Goal: Information Seeking & Learning: Check status

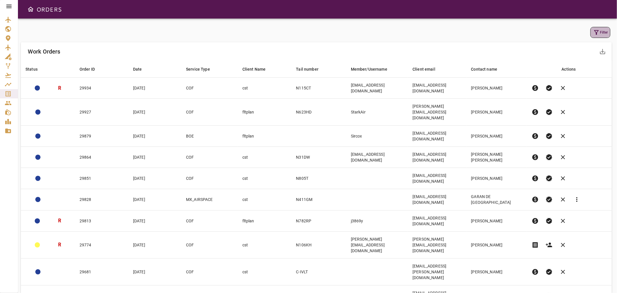
click at [601, 30] on button "Filter" at bounding box center [600, 32] width 20 height 11
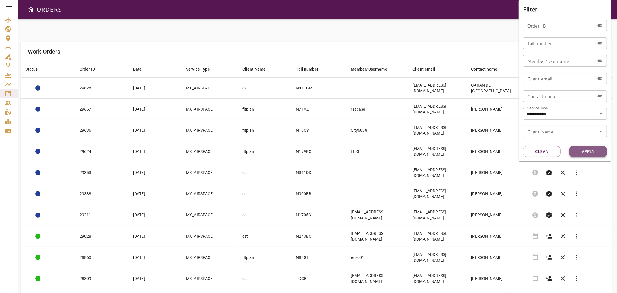
click at [580, 151] on button "Apply" at bounding box center [588, 151] width 38 height 11
click at [385, 34] on div at bounding box center [308, 146] width 617 height 293
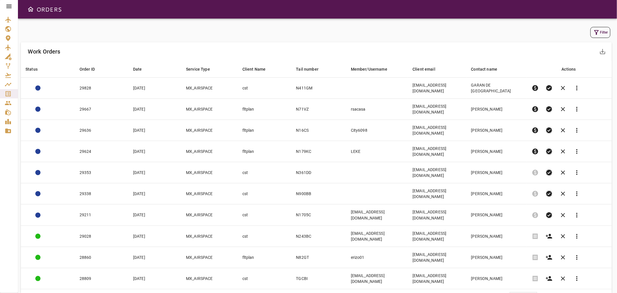
click at [529, 240] on body "ORDERS Filter Work Orders save_alt Status arrow_downward Order ID arrow_downwar…" at bounding box center [308, 146] width 617 height 293
click at [524, 275] on li "40" at bounding box center [523, 275] width 27 height 10
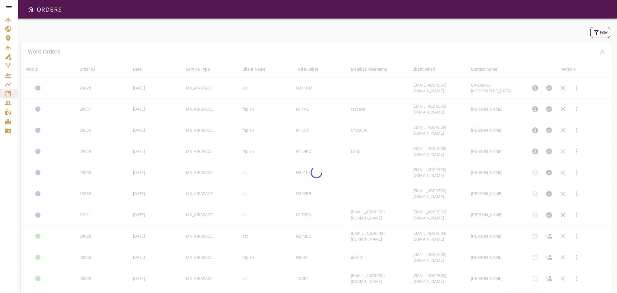
type input "**"
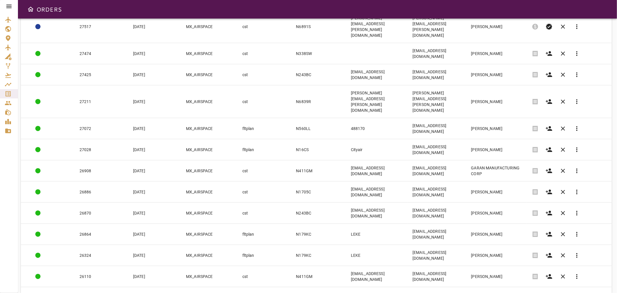
scroll to position [427, 0]
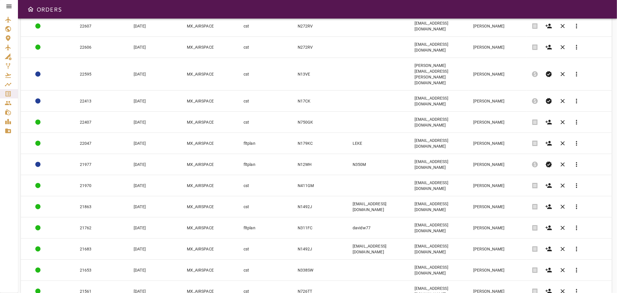
scroll to position [421, 0]
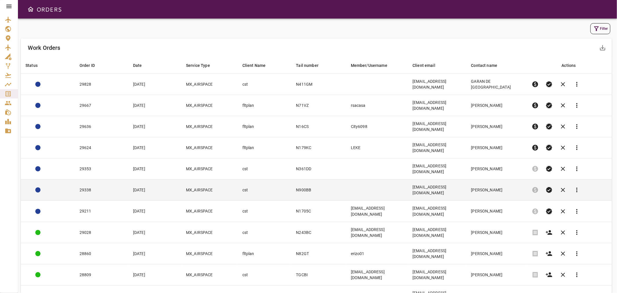
scroll to position [0, 0]
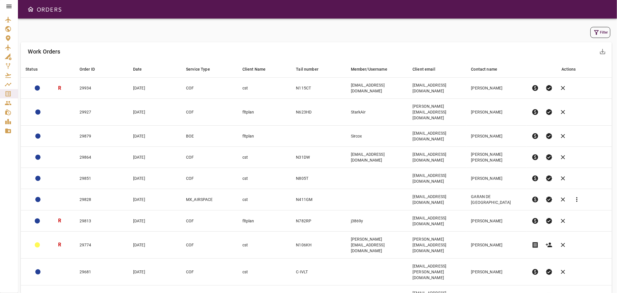
drag, startPoint x: 597, startPoint y: 1, endPoint x: 483, endPoint y: 12, distance: 114.5
click at [483, 12] on div "ORDERS" at bounding box center [317, 9] width 599 height 18
click at [604, 35] on button "Filter" at bounding box center [600, 32] width 20 height 11
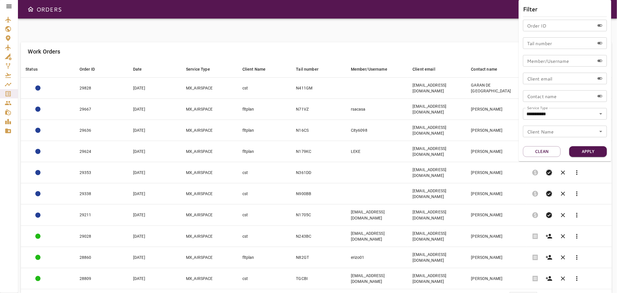
click at [204, 54] on div at bounding box center [308, 146] width 617 height 293
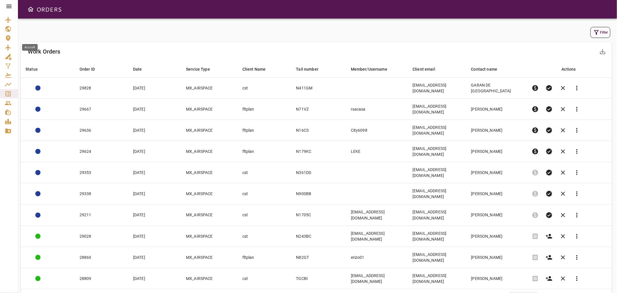
click at [5, 44] on icon "Aircraft" at bounding box center [8, 47] width 7 height 7
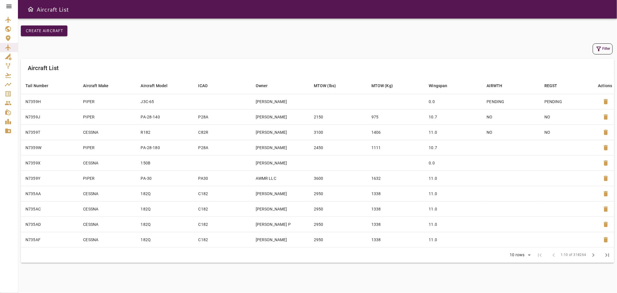
click at [605, 45] on button "Filter" at bounding box center [602, 48] width 20 height 11
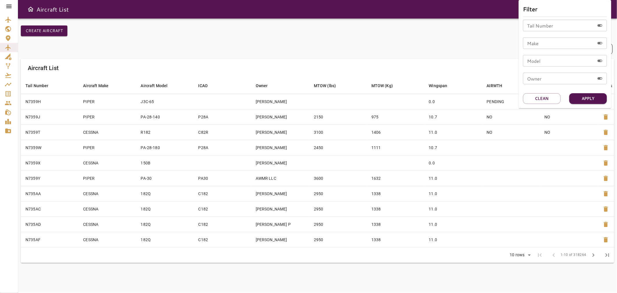
click at [534, 23] on input "Tail Number" at bounding box center [559, 26] width 72 height 12
type input "*****"
click at [574, 97] on button "Apply" at bounding box center [588, 98] width 38 height 11
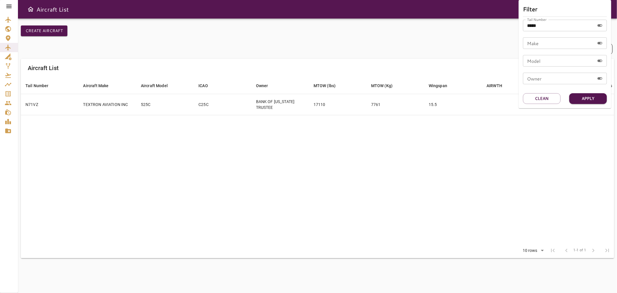
drag, startPoint x: 158, startPoint y: 120, endPoint x: 16, endPoint y: 102, distance: 142.4
click at [133, 118] on div at bounding box center [308, 146] width 617 height 293
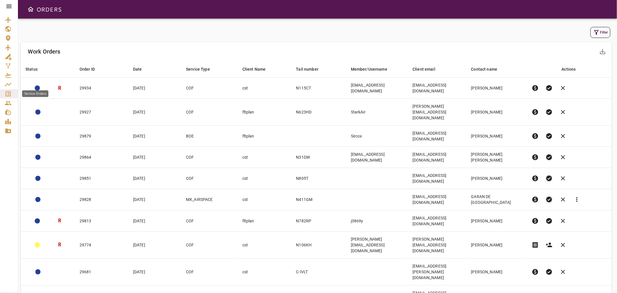
click at [9, 93] on icon "Service Orders" at bounding box center [8, 93] width 7 height 7
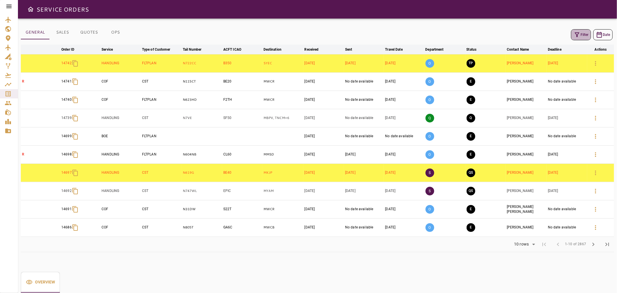
click at [579, 33] on icon "button" at bounding box center [576, 34] width 7 height 7
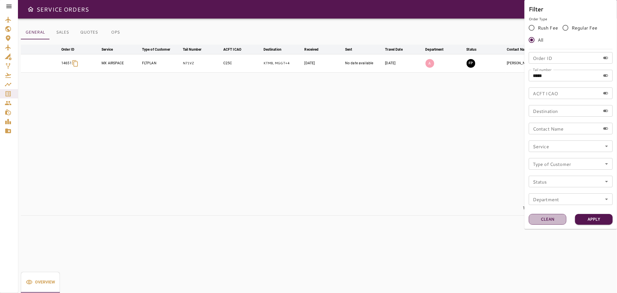
click at [549, 219] on button "Clean" at bounding box center [547, 219] width 38 height 11
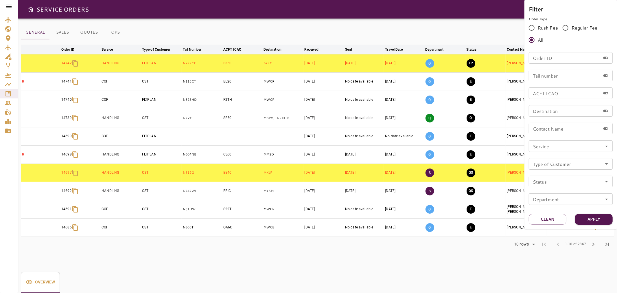
click at [551, 77] on input "Tail number" at bounding box center [564, 76] width 72 height 12
click at [544, 54] on div "Order ID Order ID" at bounding box center [570, 58] width 84 height 12
click at [548, 77] on input "Tail number" at bounding box center [564, 76] width 72 height 12
type input "******"
click at [596, 215] on button "Apply" at bounding box center [594, 219] width 38 height 11
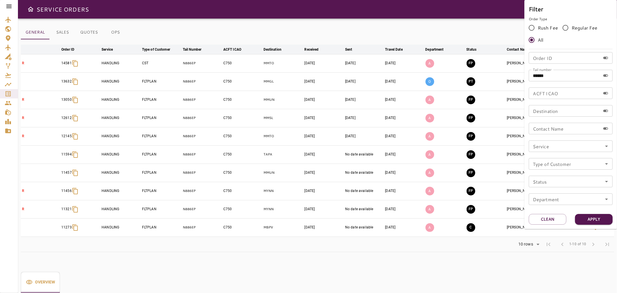
click at [403, 29] on div at bounding box center [308, 146] width 617 height 293
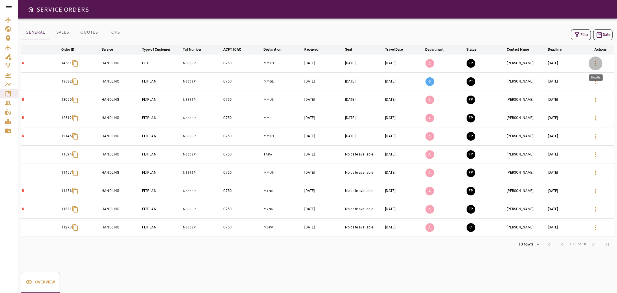
click at [596, 62] on icon "button" at bounding box center [595, 63] width 7 height 7
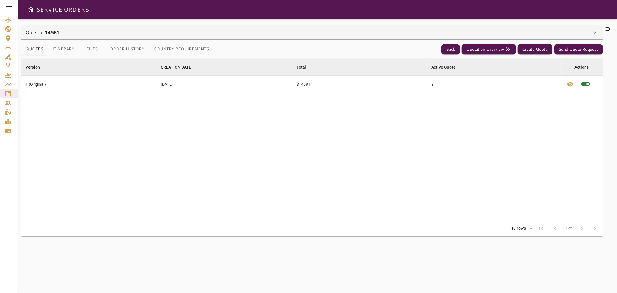
click at [608, 30] on icon at bounding box center [607, 28] width 5 height 3
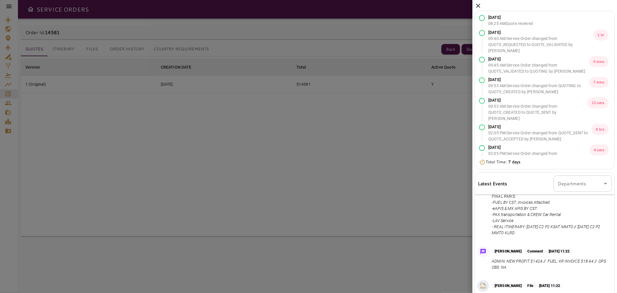
scroll to position [77, 0]
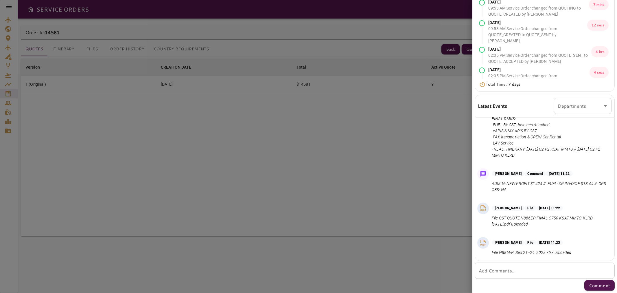
click at [519, 273] on textarea "Add Comments..." at bounding box center [544, 270] width 132 height 7
paste textarea "**********"
type textarea "**********"
click at [597, 283] on p "Comment" at bounding box center [598, 285] width 21 height 7
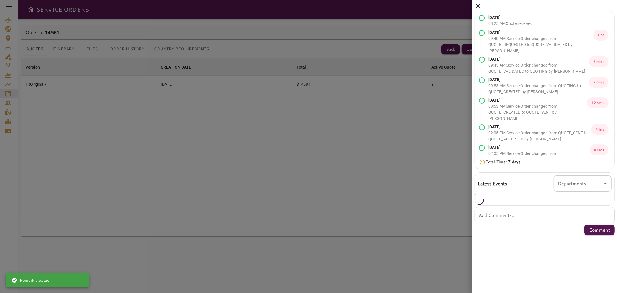
scroll to position [0, 0]
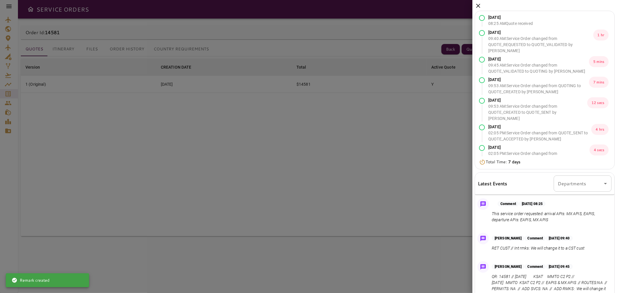
click at [481, 6] on div "Sep 18, 2025 08:25 AM Quote received Sep 18, 2025 09:40 AM : Service Order chan…" at bounding box center [544, 185] width 145 height 370
click at [475, 7] on div "Sep 18, 2025 08:25 AM Quote received Sep 18, 2025 09:40 AM : Service Order chan…" at bounding box center [544, 185] width 145 height 370
click at [476, 7] on icon at bounding box center [478, 6] width 4 height 4
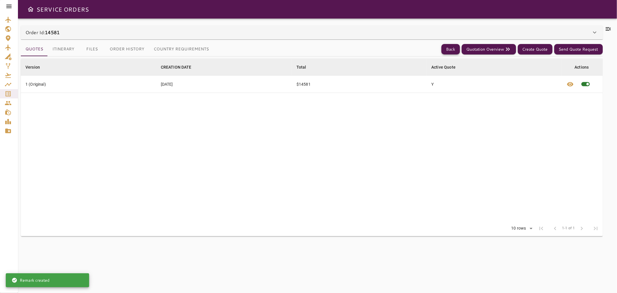
click at [449, 49] on button "Back" at bounding box center [450, 49] width 18 height 11
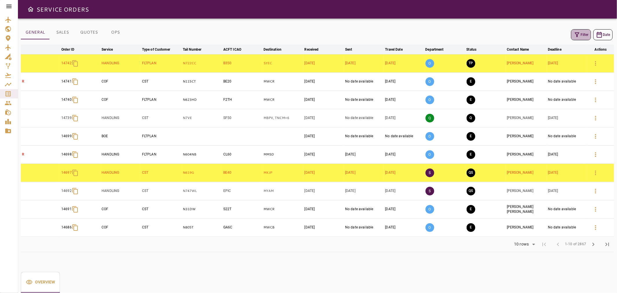
click at [575, 35] on icon "button" at bounding box center [576, 34] width 7 height 7
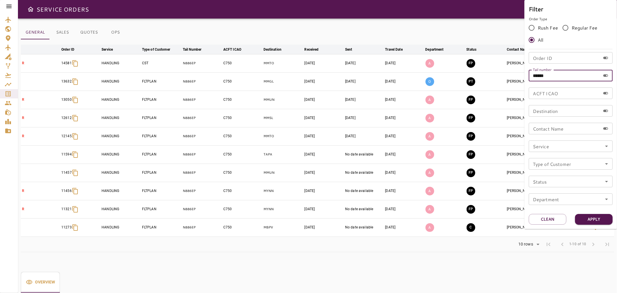
drag, startPoint x: 554, startPoint y: 76, endPoint x: 487, endPoint y: 77, distance: 66.5
click at [487, 77] on div "Filter Order Type Rush Fee Regular Fee All Order ID Order ID Tail number ******…" at bounding box center [308, 146] width 617 height 293
type input "******"
click at [595, 220] on button "Apply" at bounding box center [594, 219] width 38 height 11
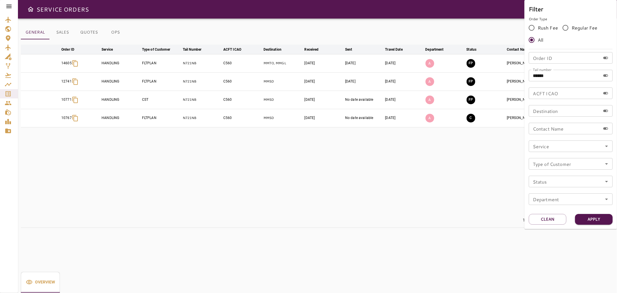
click at [284, 159] on div at bounding box center [308, 146] width 617 height 293
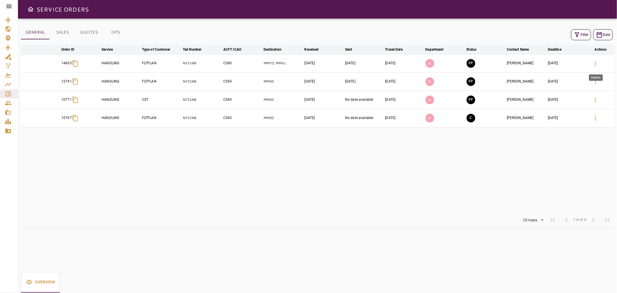
click at [596, 64] on icon "button" at bounding box center [595, 63] width 7 height 7
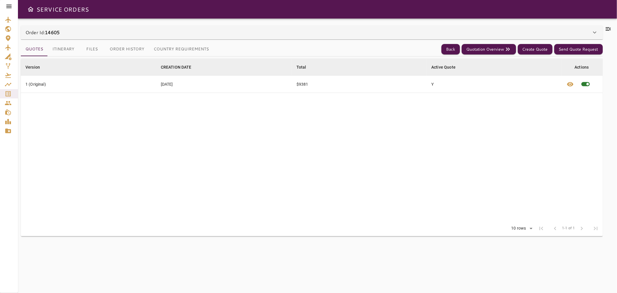
click at [609, 29] on icon at bounding box center [607, 28] width 7 height 7
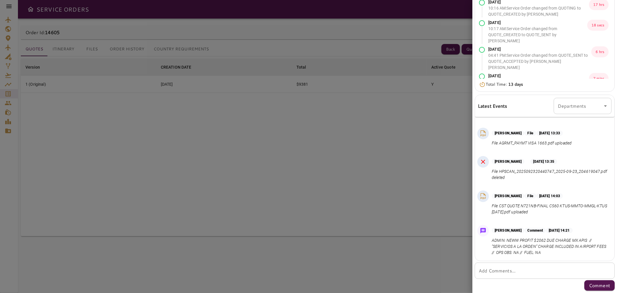
scroll to position [577, 0]
click at [501, 267] on textarea "Add Comments..." at bounding box center [544, 270] width 132 height 7
paste textarea "******"
type textarea "**********"
click at [597, 287] on p "Comment" at bounding box center [598, 285] width 21 height 7
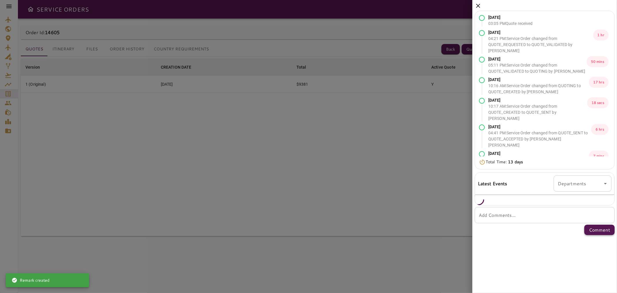
scroll to position [0, 0]
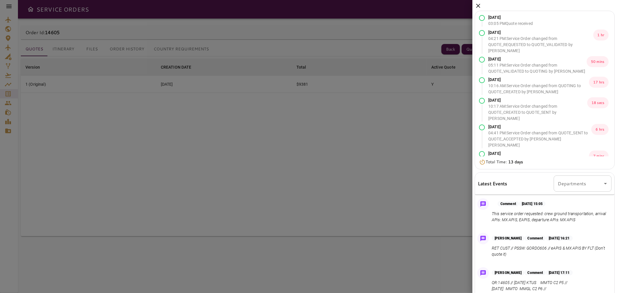
click at [477, 5] on icon at bounding box center [478, 6] width 4 height 4
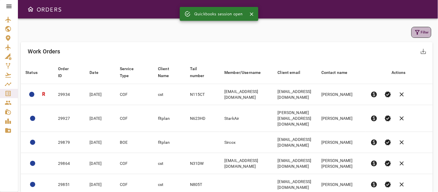
click at [419, 29] on button "Filter" at bounding box center [422, 32] width 20 height 11
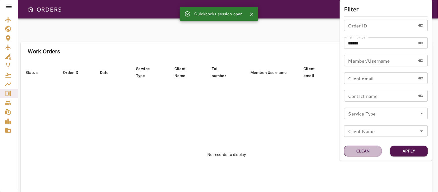
click at [357, 151] on button "Clean" at bounding box center [364, 151] width 38 height 11
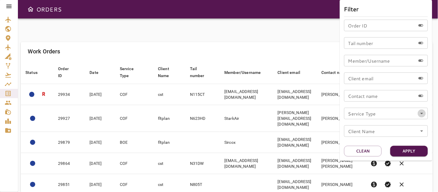
click at [422, 115] on icon "Open" at bounding box center [422, 113] width 7 height 7
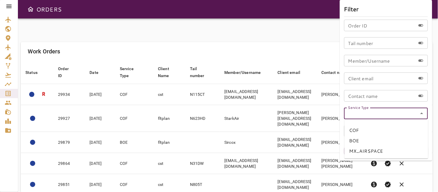
click at [353, 129] on li "COF" at bounding box center [387, 130] width 84 height 10
type input "***"
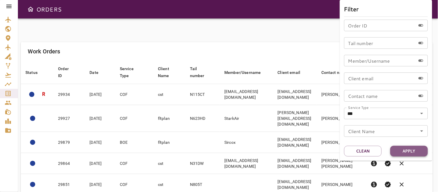
click at [400, 147] on button "Apply" at bounding box center [410, 151] width 38 height 11
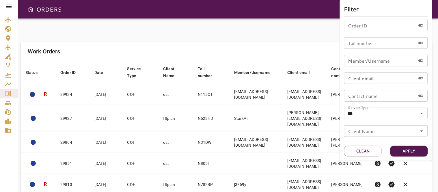
click at [257, 40] on div at bounding box center [219, 96] width 438 height 192
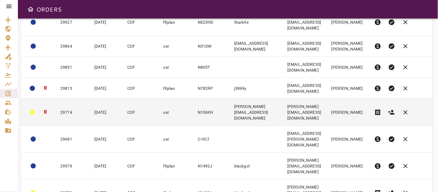
scroll to position [131, 0]
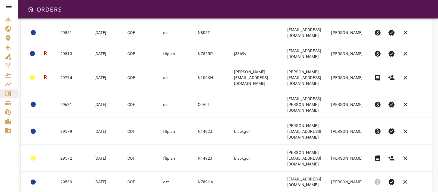
click at [337, 176] on body "ORDERS Filter Work Orders save_alt Status arrow_downward Order ID arrow_downwar…" at bounding box center [219, 96] width 438 height 192
click at [337, 170] on li "25" at bounding box center [343, 169] width 27 height 10
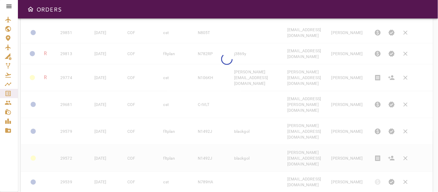
type input "**"
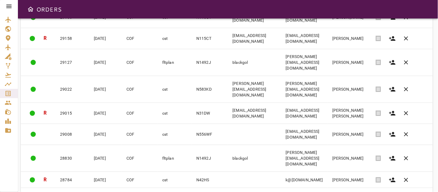
scroll to position [456, 0]
click at [347, 177] on body "ORDERS Filter Work Orders save_alt Status arrow_downward Order ID arrow_downwar…" at bounding box center [219, 96] width 438 height 192
click at [272, 177] on div at bounding box center [219, 96] width 438 height 192
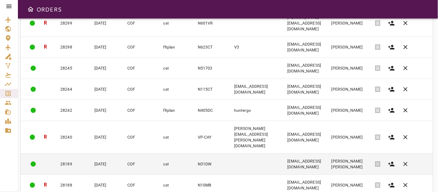
scroll to position [467, 0]
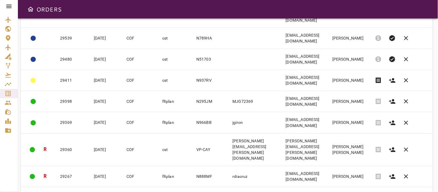
scroll to position [263, 0]
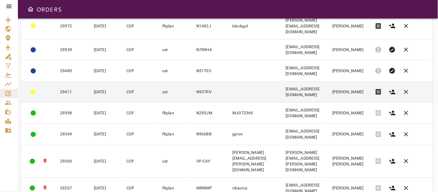
click at [382, 89] on span "receipt" at bounding box center [378, 92] width 7 height 7
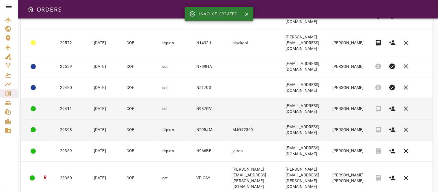
scroll to position [231, 0]
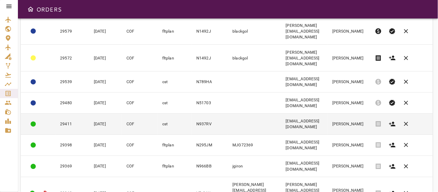
click at [284, 114] on td "Airone2488@gmail.com" at bounding box center [305, 124] width 47 height 21
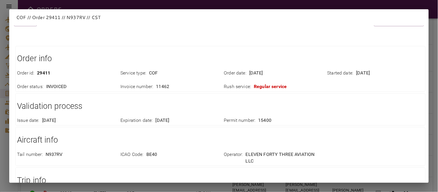
scroll to position [0, 0]
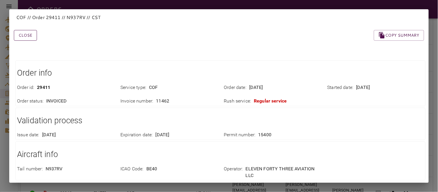
click at [27, 37] on button "Close" at bounding box center [25, 35] width 23 height 11
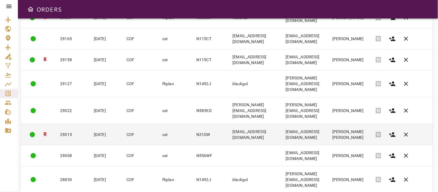
scroll to position [456, 0]
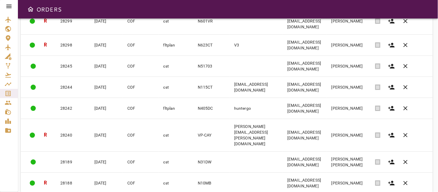
scroll to position [467, 0]
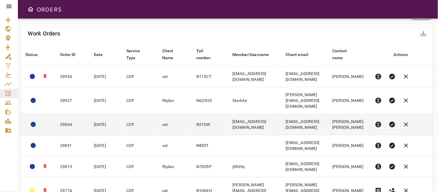
scroll to position [0, 0]
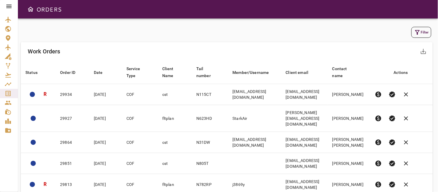
click at [9, 7] on icon at bounding box center [8, 6] width 7 height 7
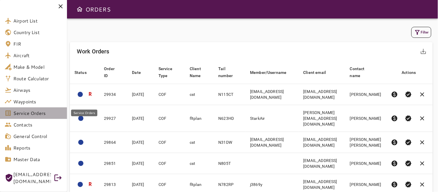
click at [16, 112] on span "Service Orders" at bounding box center [37, 113] width 49 height 7
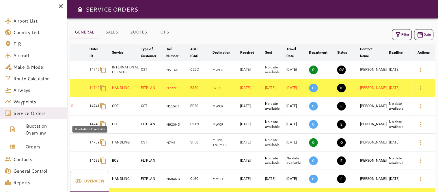
click at [34, 132] on span "Quotation Overview" at bounding box center [43, 130] width 37 height 14
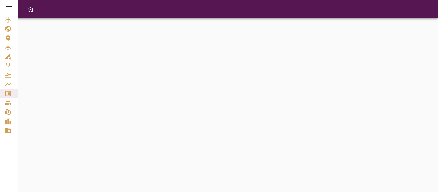
click at [8, 6] on icon at bounding box center [8, 6] width 5 height 3
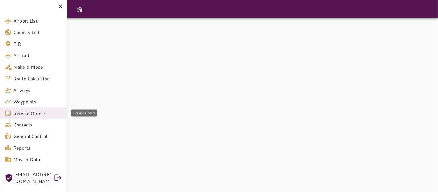
click at [16, 111] on span "Service Orders" at bounding box center [37, 113] width 49 height 7
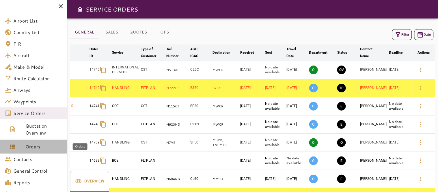
click at [26, 147] on span "Orders" at bounding box center [43, 146] width 37 height 7
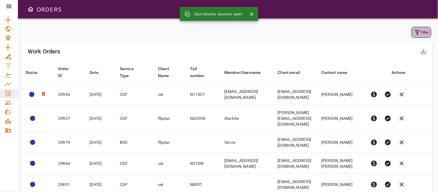
click at [421, 30] on icon "button" at bounding box center [417, 32] width 7 height 7
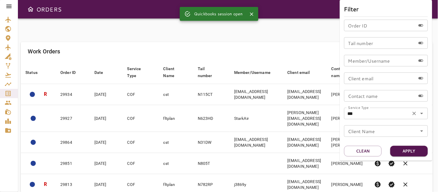
click at [411, 114] on button "Clear" at bounding box center [415, 114] width 8 height 8
click at [425, 114] on icon "Open" at bounding box center [422, 113] width 7 height 7
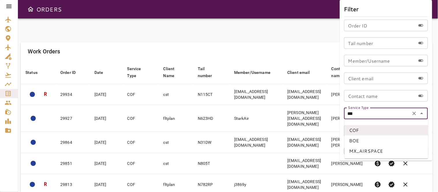
click at [365, 140] on li "BOE" at bounding box center [387, 141] width 84 height 10
type input "***"
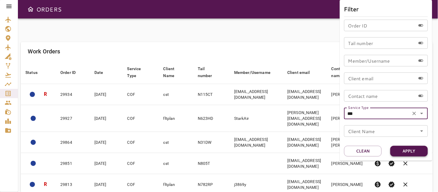
click at [412, 149] on button "Apply" at bounding box center [410, 151] width 38 height 11
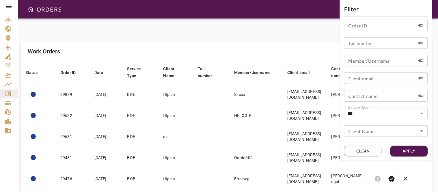
click at [203, 47] on div at bounding box center [219, 96] width 438 height 192
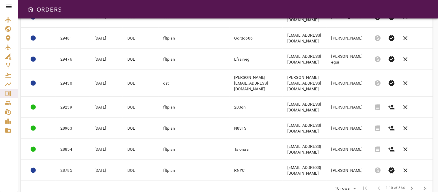
scroll to position [125, 0]
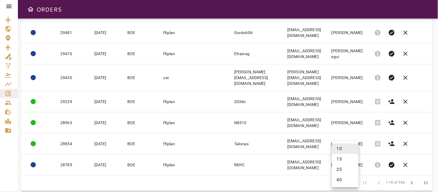
click at [349, 179] on body "ORDERS Filter Work Orders save_alt Status arrow_downward Order ID arrow_downwar…" at bounding box center [219, 96] width 438 height 192
click at [342, 160] on li "15" at bounding box center [345, 159] width 27 height 10
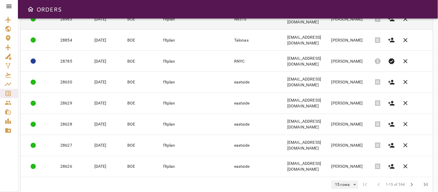
scroll to position [231, 0]
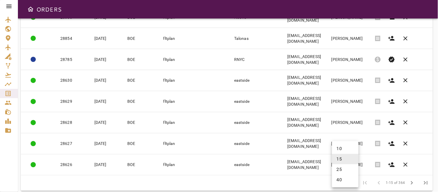
drag, startPoint x: 346, startPoint y: 179, endPoint x: 346, endPoint y: 174, distance: 4.7
click at [346, 179] on body "ORDERS Filter Work Orders save_alt Status arrow_downward Order ID arrow_downwar…" at bounding box center [219, 96] width 438 height 192
click at [348, 170] on li "25" at bounding box center [345, 169] width 27 height 10
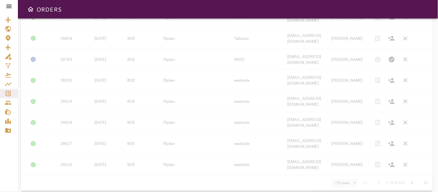
type input "**"
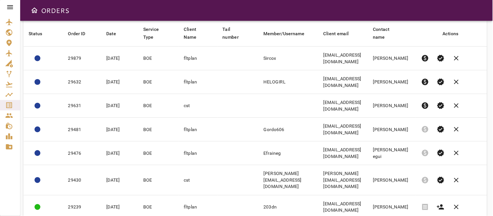
scroll to position [0, 0]
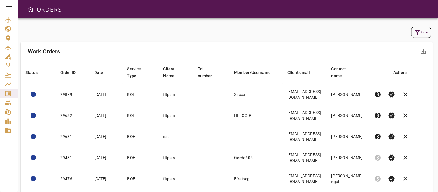
click at [7, 6] on icon at bounding box center [8, 6] width 5 height 3
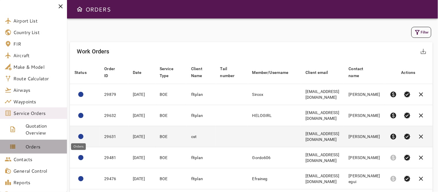
click at [32, 146] on span "Orders" at bounding box center [43, 146] width 37 height 7
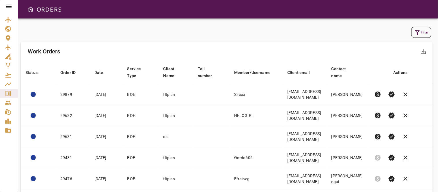
drag, startPoint x: 6, startPoint y: 0, endPoint x: 9, endPoint y: 4, distance: 5.1
click at [8, 3] on div at bounding box center [9, 6] width 18 height 13
click at [9, 4] on icon at bounding box center [8, 6] width 7 height 7
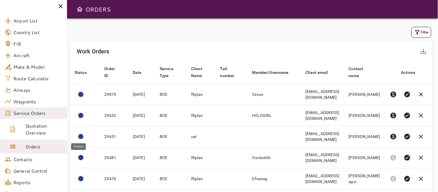
click at [12, 147] on icon "Orders" at bounding box center [12, 147] width 5 height 4
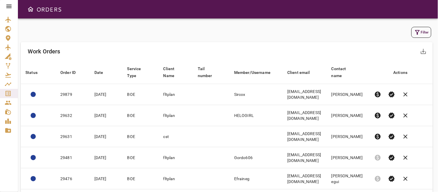
click at [9, 6] on icon at bounding box center [8, 6] width 7 height 7
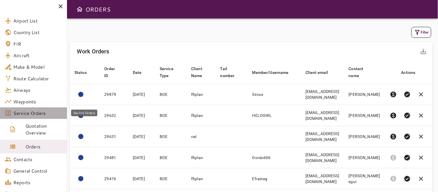
click at [21, 115] on span "Service Orders" at bounding box center [37, 113] width 49 height 7
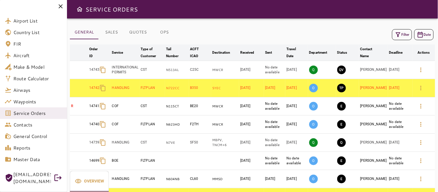
click at [408, 34] on button "Filter" at bounding box center [403, 34] width 20 height 11
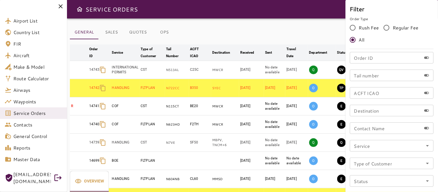
click at [63, 6] on div at bounding box center [219, 96] width 438 height 192
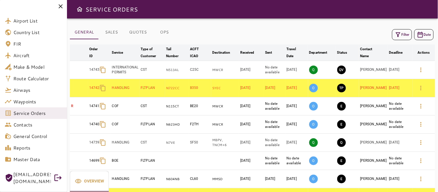
click at [61, 5] on icon at bounding box center [60, 6] width 7 height 7
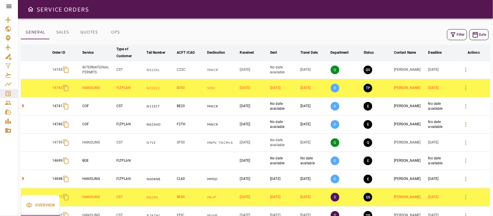
drag, startPoint x: 425, startPoint y: 1, endPoint x: 354, endPoint y: 23, distance: 74.0
click at [340, 23] on div "GENERAL SALES QUOTES OPS Filter Date arrow_downward Order ID arrow_downward Ser…" at bounding box center [255, 117] width 475 height 198
click at [438, 36] on button "Filter" at bounding box center [457, 34] width 20 height 11
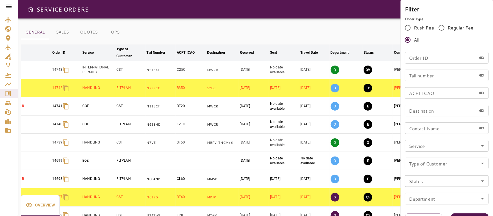
click at [438, 147] on icon "Open" at bounding box center [483, 145] width 7 height 7
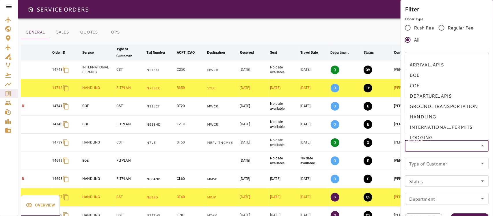
click at [421, 78] on li "BOE" at bounding box center [448, 75] width 84 height 10
type input "***"
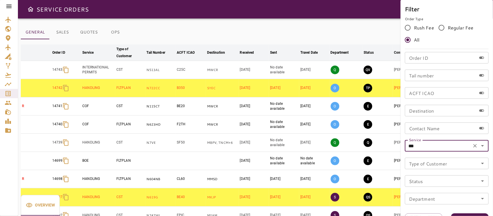
click at [438, 192] on button "Apply" at bounding box center [470, 219] width 38 height 11
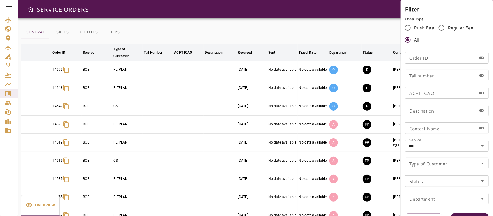
click at [320, 33] on div at bounding box center [246, 108] width 493 height 216
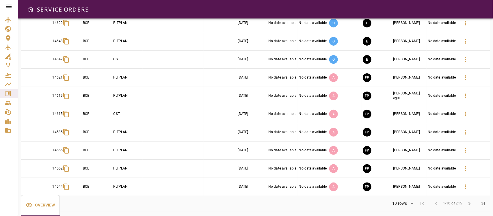
scroll to position [50, 0]
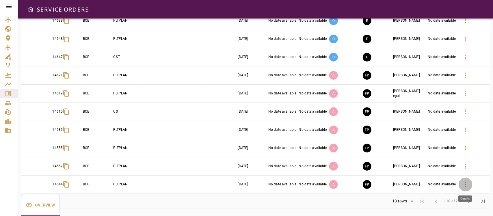
click at [438, 183] on icon "button" at bounding box center [465, 184] width 1 height 5
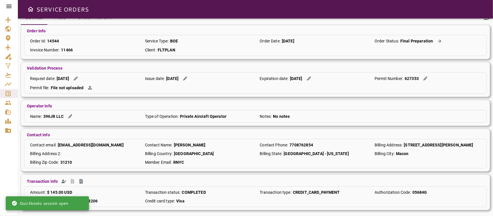
scroll to position [47, 0]
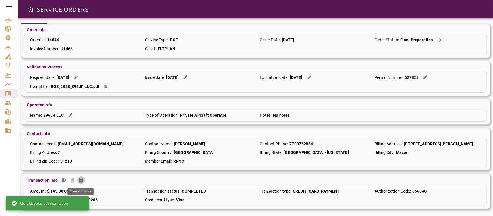
click at [80, 180] on icon "Create Invoice" at bounding box center [81, 180] width 5 height 5
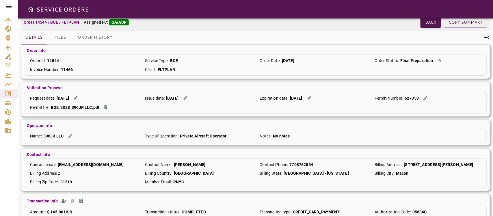
scroll to position [0, 0]
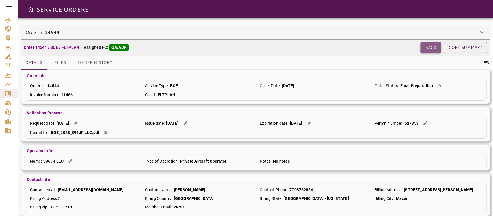
click at [431, 48] on button "Back" at bounding box center [431, 47] width 21 height 11
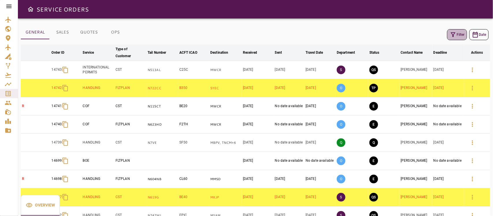
click at [438, 35] on button "Filter" at bounding box center [457, 34] width 20 height 11
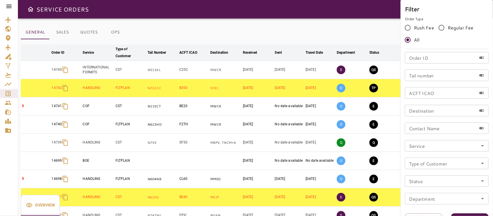
click at [369, 36] on div at bounding box center [246, 108] width 493 height 216
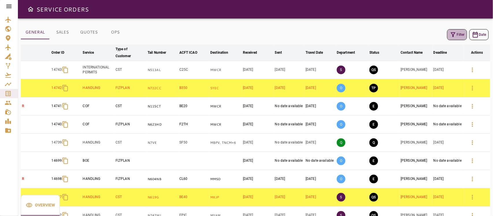
click at [438, 36] on button "Filter" at bounding box center [457, 34] width 20 height 11
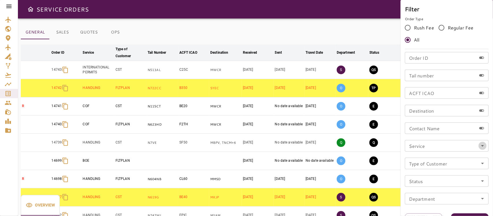
click at [438, 147] on icon "Open" at bounding box center [483, 145] width 7 height 7
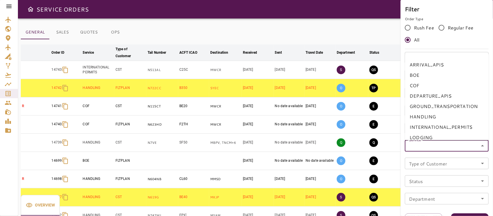
click at [415, 76] on li "BOE" at bounding box center [448, 75] width 84 height 10
type input "***"
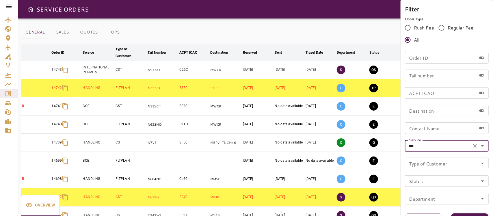
click at [438, 192] on button "Apply" at bounding box center [470, 219] width 38 height 11
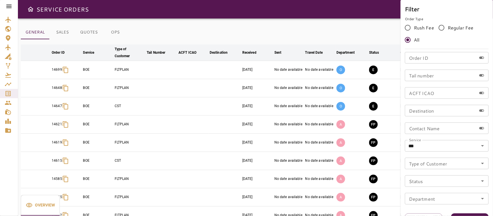
click at [338, 37] on div at bounding box center [246, 108] width 493 height 216
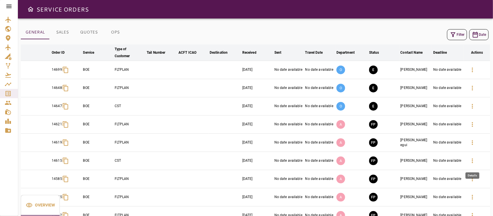
click at [438, 163] on icon "button" at bounding box center [472, 161] width 1 height 5
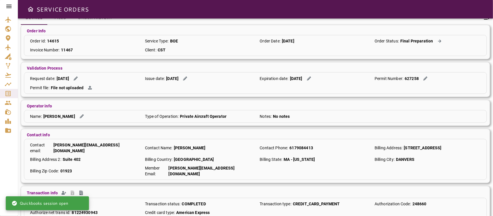
scroll to position [47, 0]
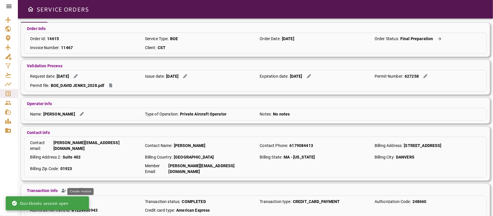
click at [80, 188] on icon "Create Invoice" at bounding box center [80, 190] width 3 height 5
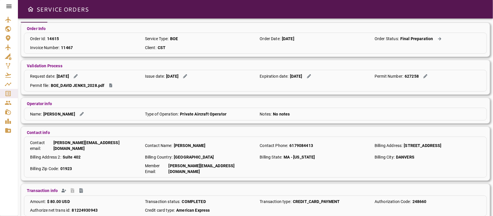
scroll to position [0, 0]
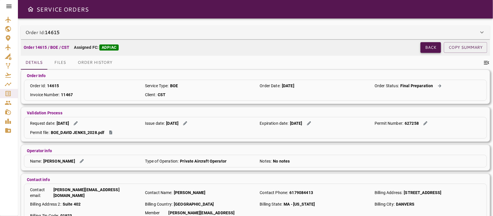
click at [428, 48] on button "Back" at bounding box center [431, 47] width 21 height 11
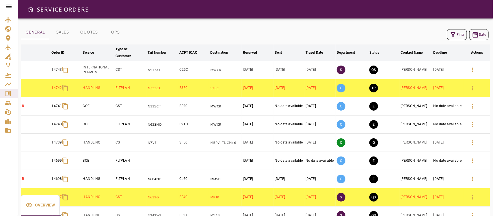
click at [438, 36] on button "Filter" at bounding box center [457, 34] width 20 height 11
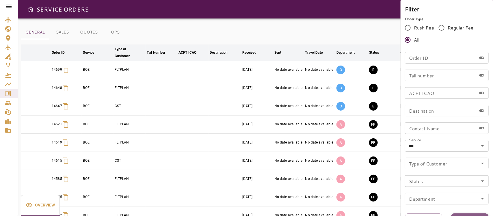
click at [438, 192] on button "Apply" at bounding box center [470, 219] width 38 height 11
click at [286, 35] on div at bounding box center [246, 108] width 493 height 216
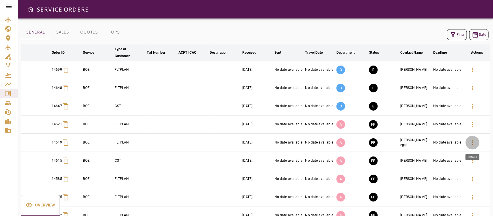
click at [438, 141] on icon "button" at bounding box center [472, 142] width 7 height 7
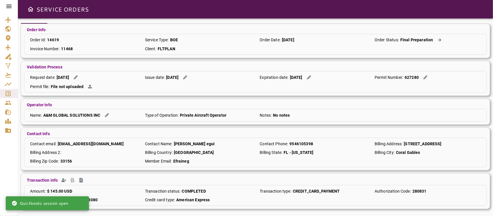
scroll to position [47, 0]
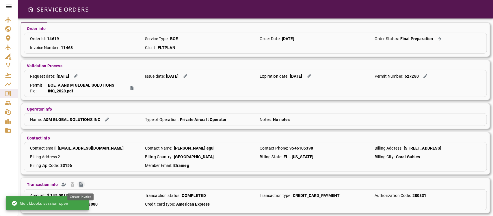
click at [81, 187] on icon "Create Invoice" at bounding box center [80, 184] width 3 height 5
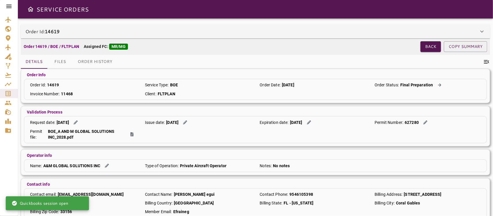
scroll to position [0, 0]
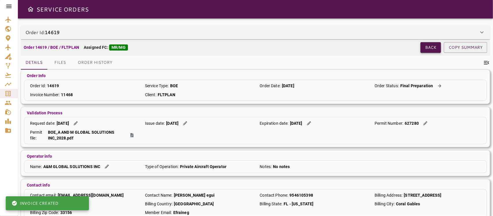
click at [430, 49] on button "Back" at bounding box center [431, 47] width 21 height 11
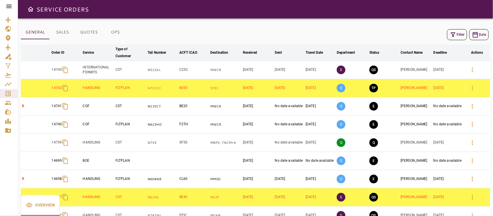
click at [438, 36] on icon "button" at bounding box center [453, 34] width 7 height 7
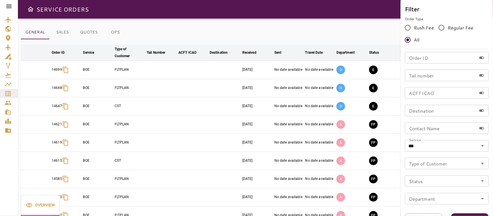
click at [438, 192] on button "Apply" at bounding box center [470, 219] width 38 height 11
click at [271, 27] on div at bounding box center [246, 108] width 493 height 216
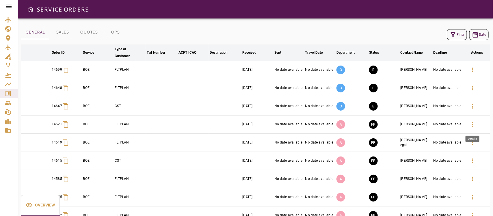
click at [438, 125] on icon "button" at bounding box center [472, 124] width 7 height 7
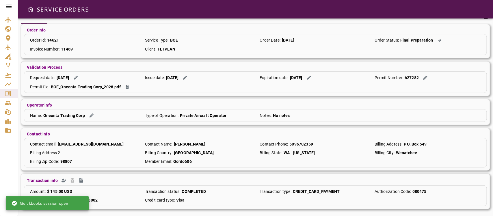
scroll to position [47, 0]
click at [80, 179] on icon "Create Invoice" at bounding box center [80, 180] width 3 height 5
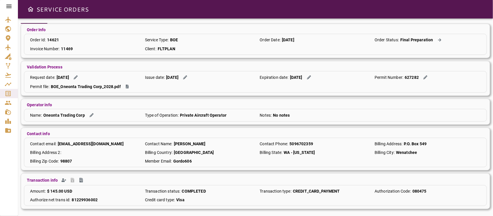
scroll to position [0, 0]
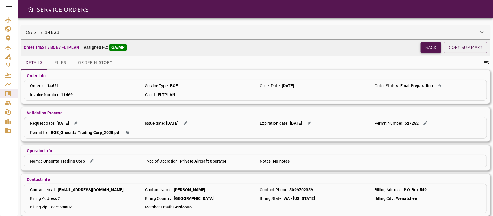
click at [429, 47] on button "Back" at bounding box center [431, 47] width 21 height 11
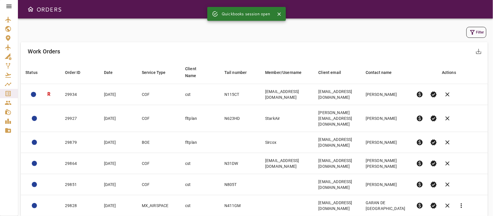
click at [477, 36] on button "Filter" at bounding box center [477, 32] width 20 height 11
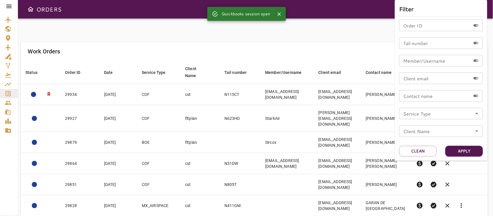
click at [476, 112] on icon "Open" at bounding box center [477, 113] width 7 height 7
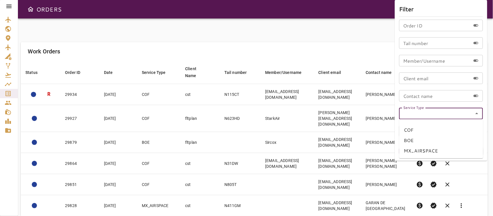
click at [417, 142] on li "BOE" at bounding box center [442, 141] width 84 height 10
type input "***"
click at [460, 150] on button "Apply" at bounding box center [465, 151] width 38 height 11
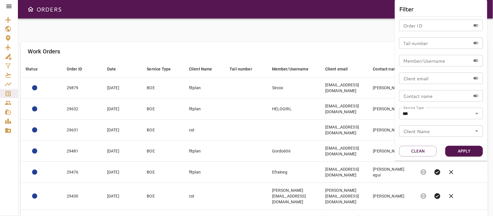
click at [269, 38] on div at bounding box center [246, 108] width 493 height 216
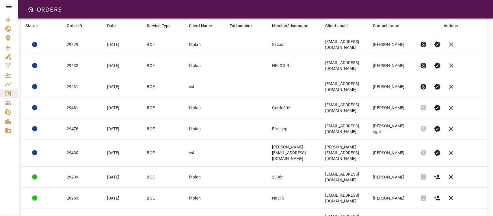
scroll to position [50, 0]
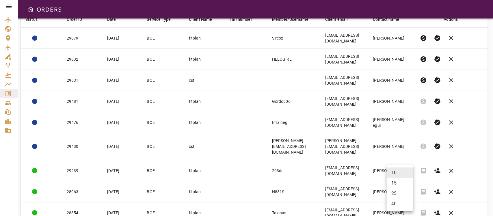
click at [393, 201] on body "ORDERS Filter Work Orders save_alt Status arrow_downward Order ID arrow_downwar…" at bounding box center [246, 108] width 493 height 216
click at [395, 194] on li "25" at bounding box center [400, 193] width 27 height 10
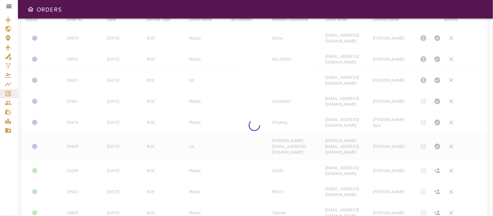
type input "**"
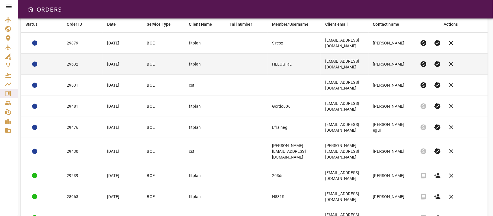
scroll to position [62, 0]
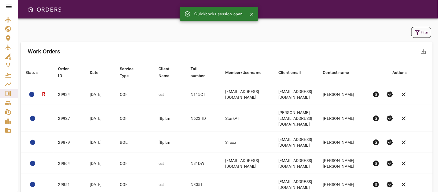
drag, startPoint x: 0, startPoint y: 0, endPoint x: 287, endPoint y: 35, distance: 289.5
click at [287, 35] on div "Filter" at bounding box center [227, 32] width 410 height 11
click at [430, 32] on button "Filter" at bounding box center [422, 32] width 20 height 11
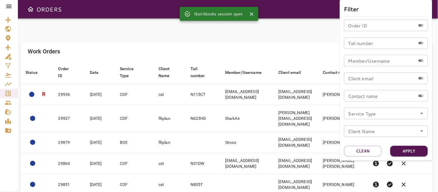
click at [421, 115] on icon "Open" at bounding box center [422, 113] width 7 height 7
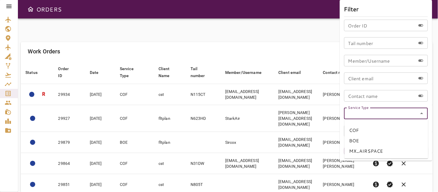
click at [366, 142] on li "BOE" at bounding box center [387, 141] width 84 height 10
type input "***"
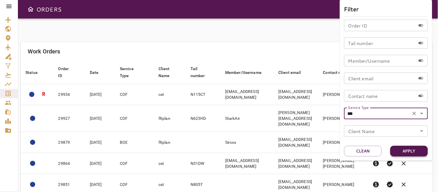
click at [414, 152] on button "Apply" at bounding box center [410, 151] width 38 height 11
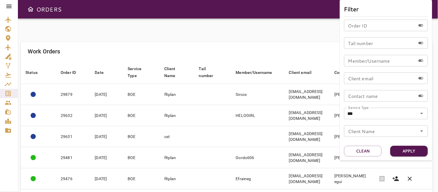
click at [201, 36] on div at bounding box center [219, 96] width 438 height 192
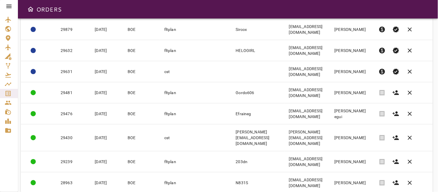
scroll to position [125, 0]
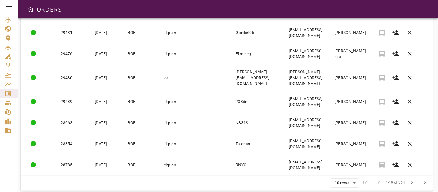
click at [346, 177] on body "ORDERS Filter Work Orders save_alt Status arrow_downward Order ID arrow_downwar…" at bounding box center [219, 96] width 438 height 192
click at [344, 169] on li "25" at bounding box center [345, 169] width 27 height 10
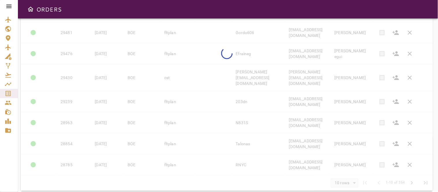
type input "**"
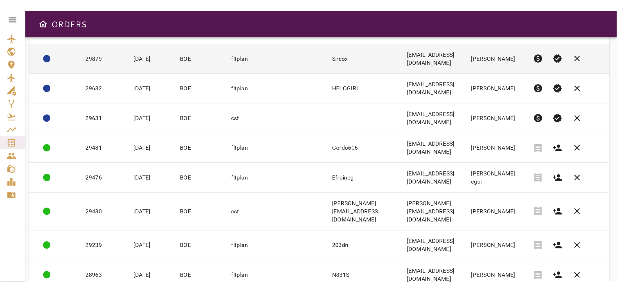
scroll to position [0, 0]
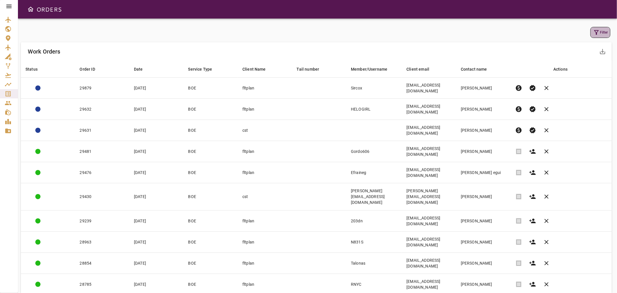
click at [493, 34] on button "Filter" at bounding box center [600, 32] width 20 height 11
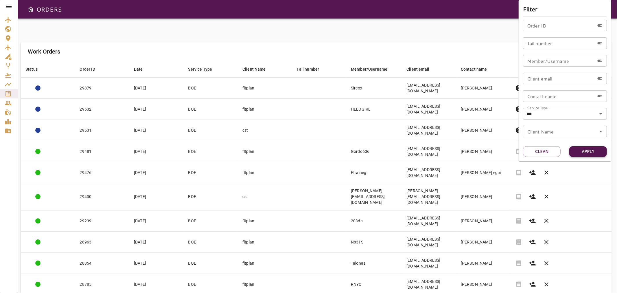
click at [493, 149] on button "Apply" at bounding box center [588, 151] width 38 height 11
click at [362, 33] on div at bounding box center [308, 146] width 617 height 293
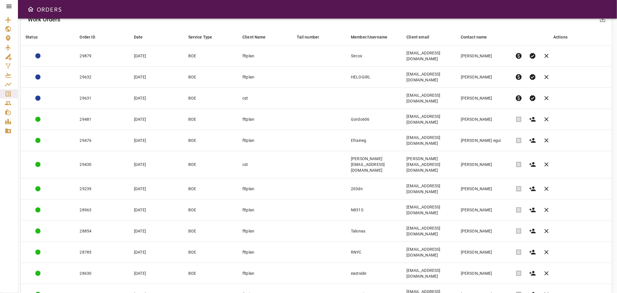
scroll to position [64, 0]
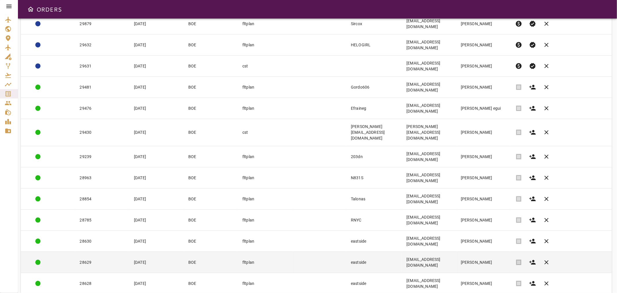
click at [213, 216] on td "BOE" at bounding box center [211, 261] width 54 height 21
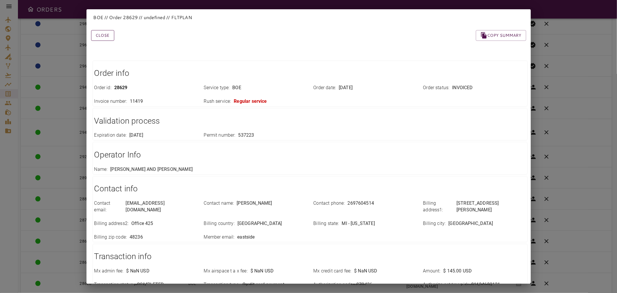
click at [103, 35] on button "Close" at bounding box center [102, 35] width 23 height 11
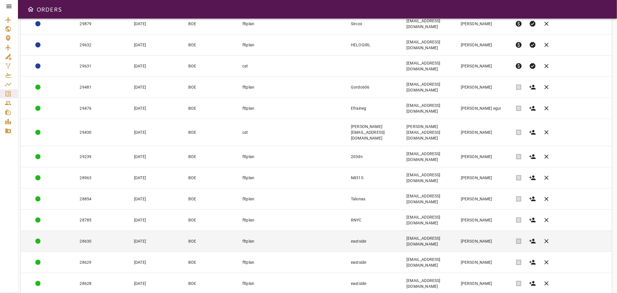
click at [103, 216] on td "28630" at bounding box center [102, 240] width 54 height 21
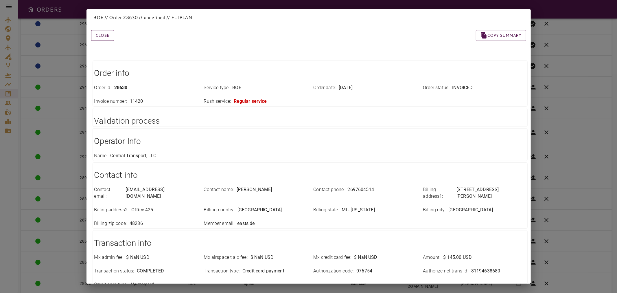
click at [94, 35] on button "Close" at bounding box center [102, 35] width 23 height 11
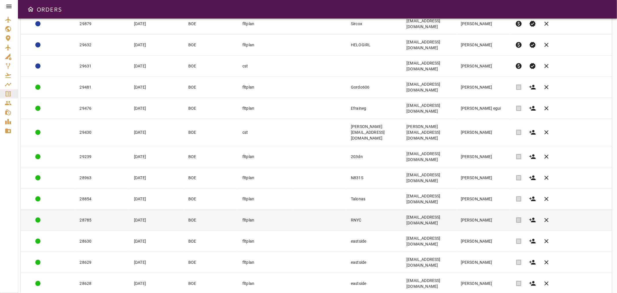
click at [102, 209] on td "28785" at bounding box center [102, 219] width 54 height 21
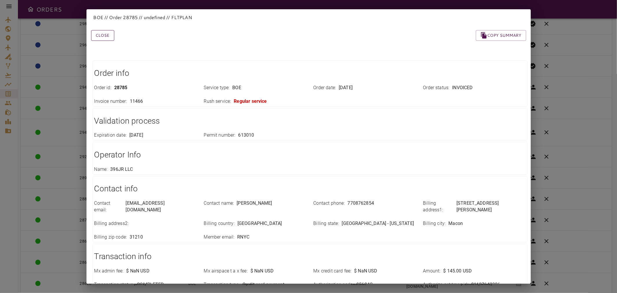
click at [109, 39] on button "Close" at bounding box center [102, 35] width 23 height 11
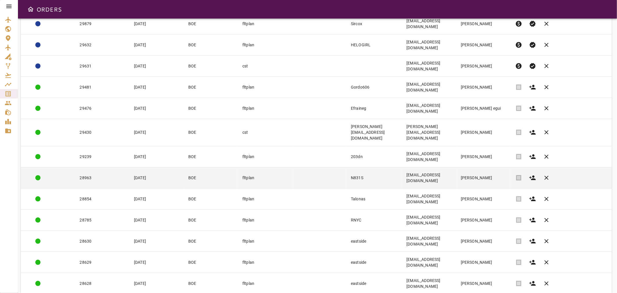
click at [108, 167] on td "28963" at bounding box center [102, 177] width 54 height 21
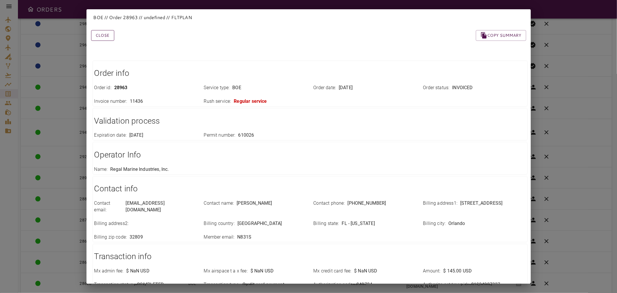
click at [106, 36] on button "Close" at bounding box center [102, 35] width 23 height 11
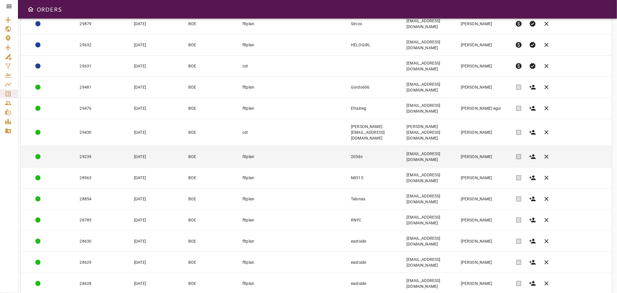
click at [104, 146] on td "29239" at bounding box center [102, 156] width 54 height 21
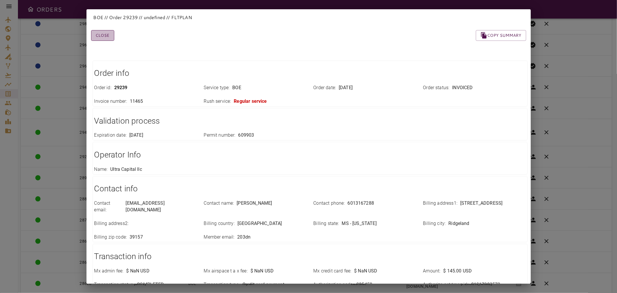
click at [103, 38] on button "Close" at bounding box center [102, 35] width 23 height 11
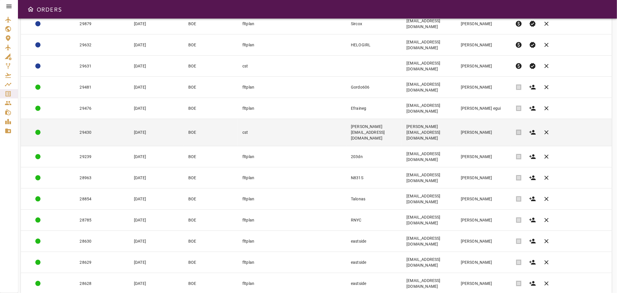
click at [98, 119] on td "29430" at bounding box center [102, 132] width 54 height 27
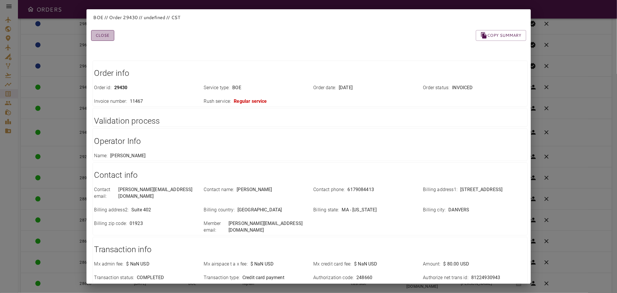
click at [104, 34] on button "Close" at bounding box center [102, 35] width 23 height 11
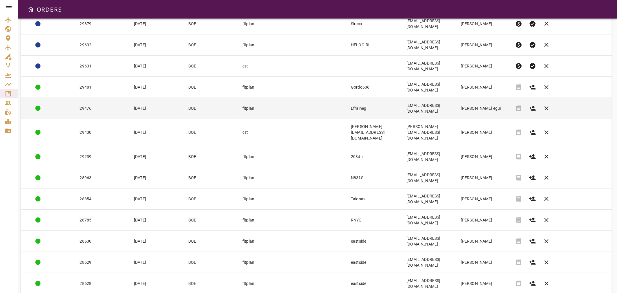
click at [100, 98] on td "29476" at bounding box center [102, 108] width 54 height 21
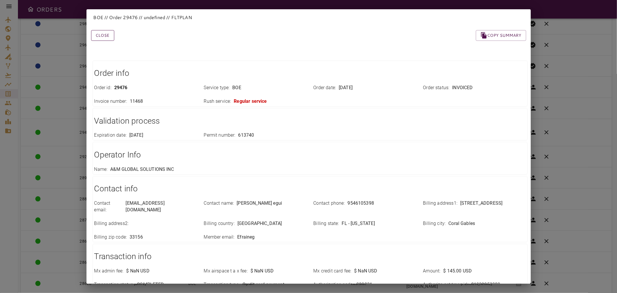
click at [103, 36] on button "Close" at bounding box center [102, 35] width 23 height 11
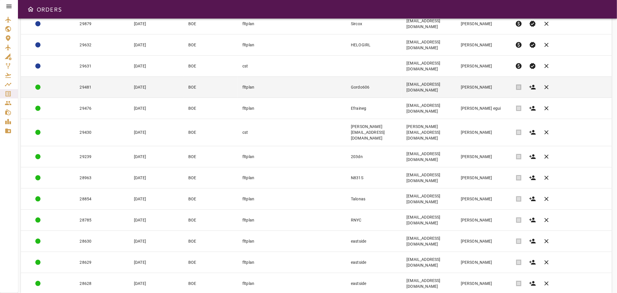
click at [102, 77] on td "29481" at bounding box center [102, 87] width 54 height 21
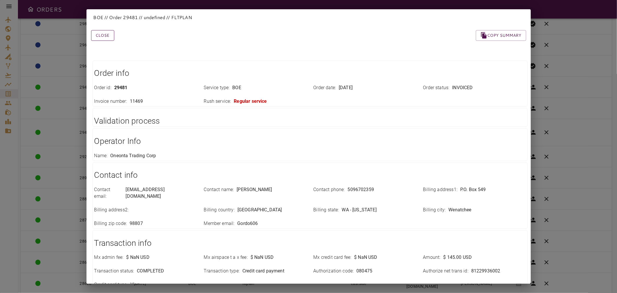
click at [101, 33] on button "Close" at bounding box center [102, 35] width 23 height 11
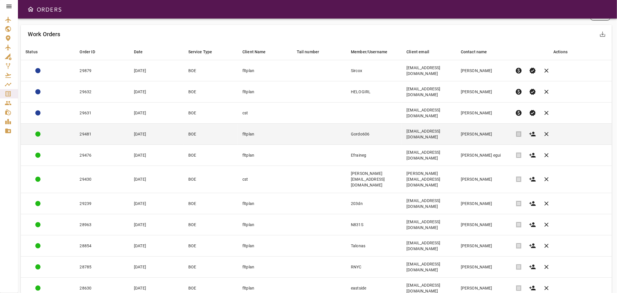
scroll to position [0, 0]
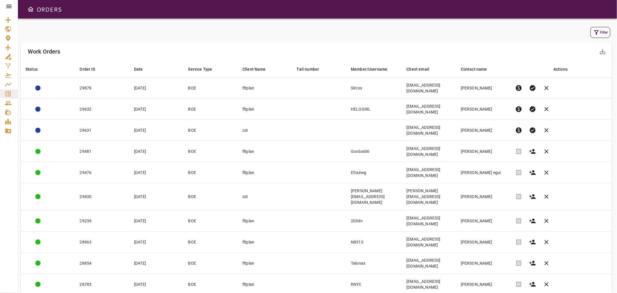
click at [493, 29] on button "Filter" at bounding box center [600, 32] width 20 height 11
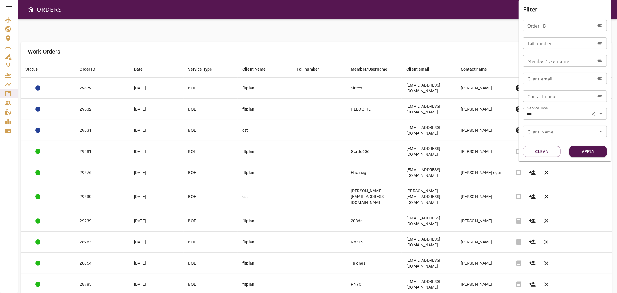
click at [493, 112] on icon "Open" at bounding box center [600, 113] width 7 height 7
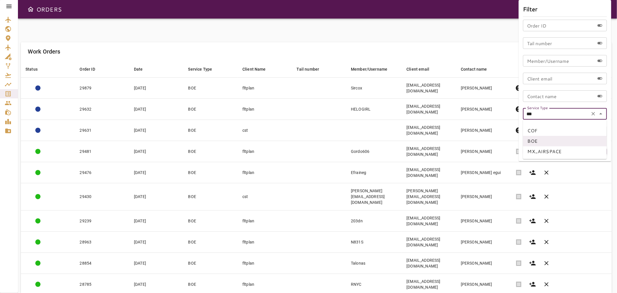
click at [493, 127] on li "COF" at bounding box center [565, 130] width 84 height 10
type input "***"
click at [493, 149] on button "Apply" at bounding box center [588, 151] width 38 height 11
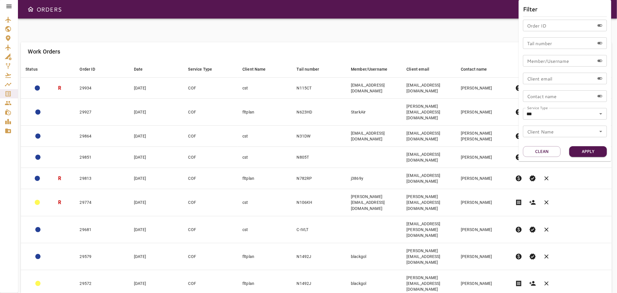
click at [346, 28] on div at bounding box center [308, 146] width 617 height 293
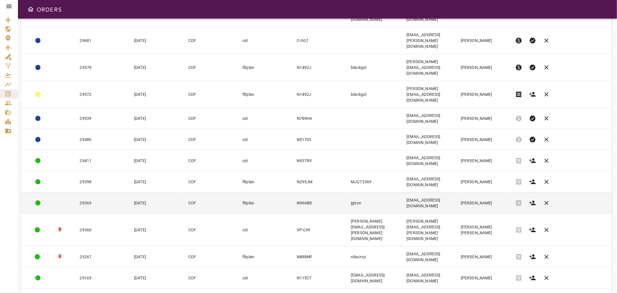
scroll to position [177, 0]
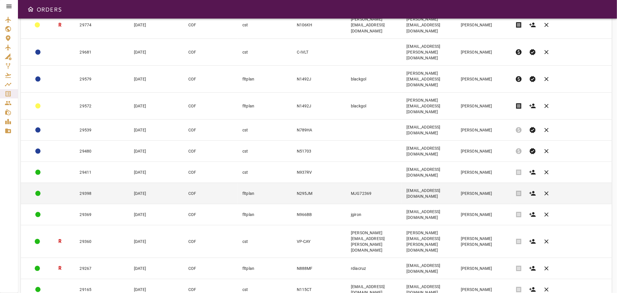
click at [102, 182] on td "29398" at bounding box center [102, 192] width 54 height 21
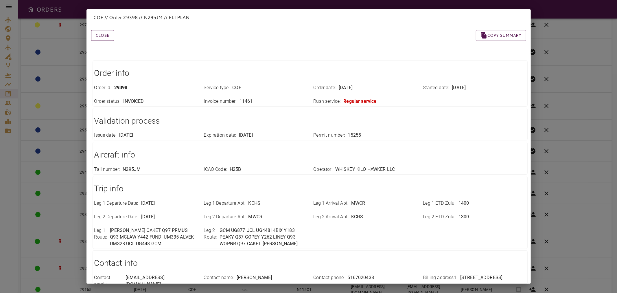
click at [104, 33] on button "Close" at bounding box center [102, 35] width 23 height 11
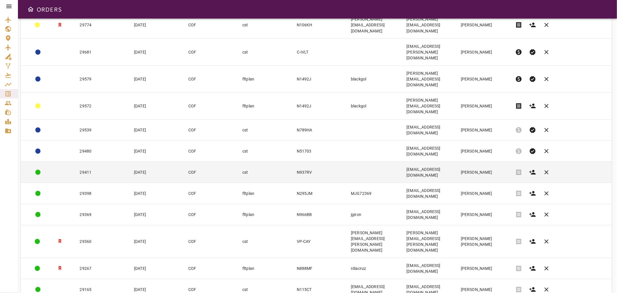
click at [184, 161] on td "COF" at bounding box center [211, 171] width 54 height 21
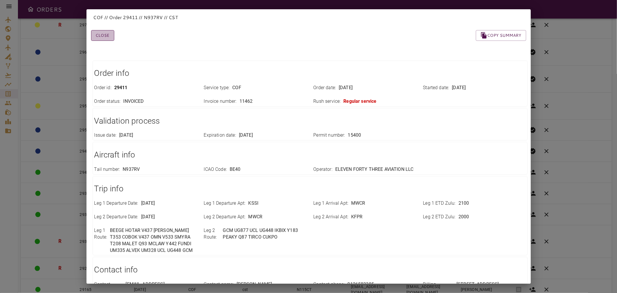
click at [110, 34] on button "Close" at bounding box center [102, 35] width 23 height 11
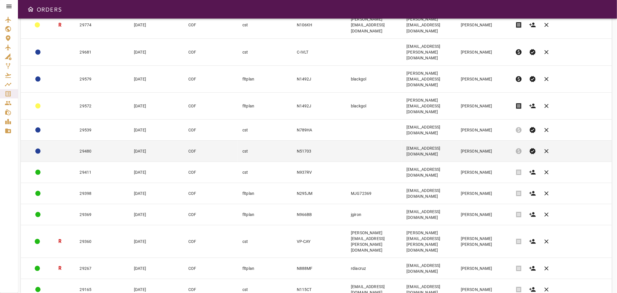
click at [99, 140] on td "29480" at bounding box center [102, 150] width 54 height 21
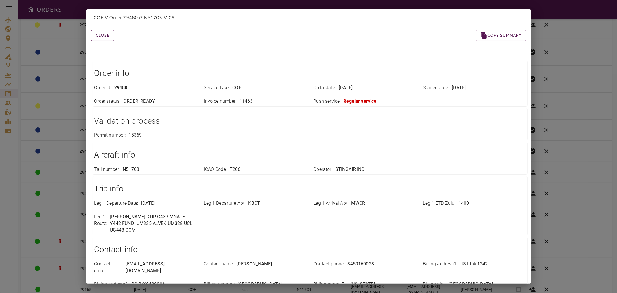
click at [106, 37] on button "Close" at bounding box center [102, 35] width 23 height 11
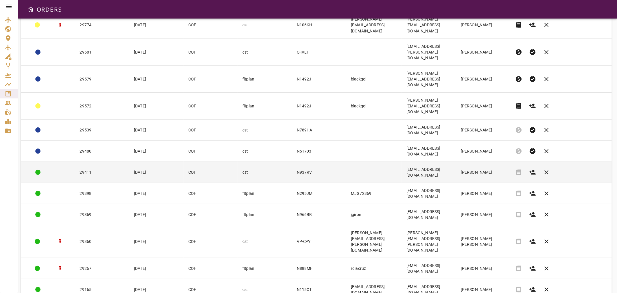
click at [100, 161] on td "29411" at bounding box center [102, 171] width 54 height 21
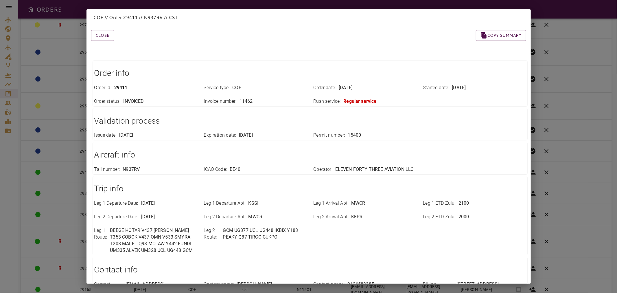
click at [110, 41] on div "Close Copy summary Order info Order id : 29411 Service type : COF Order date : …" at bounding box center [301, 215] width 449 height 398
click at [103, 34] on button "Close" at bounding box center [102, 35] width 23 height 11
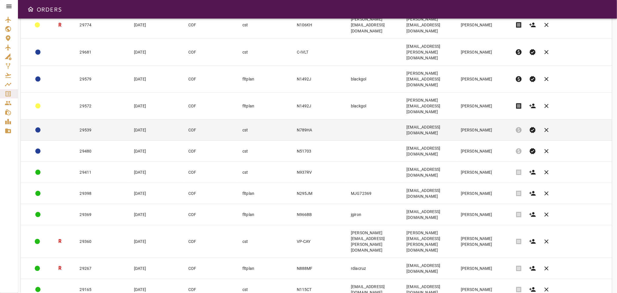
click at [87, 119] on td "29539" at bounding box center [102, 129] width 54 height 21
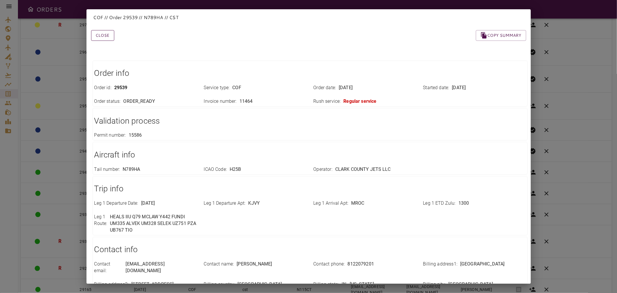
click at [101, 34] on button "Close" at bounding box center [102, 35] width 23 height 11
